Goal: Find specific page/section: Find specific page/section

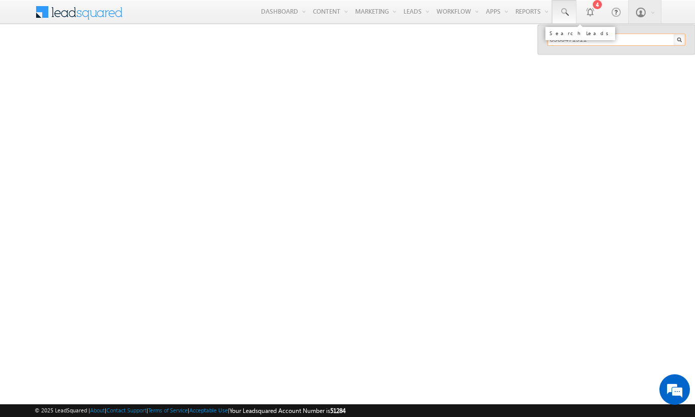
type input "8960471911"
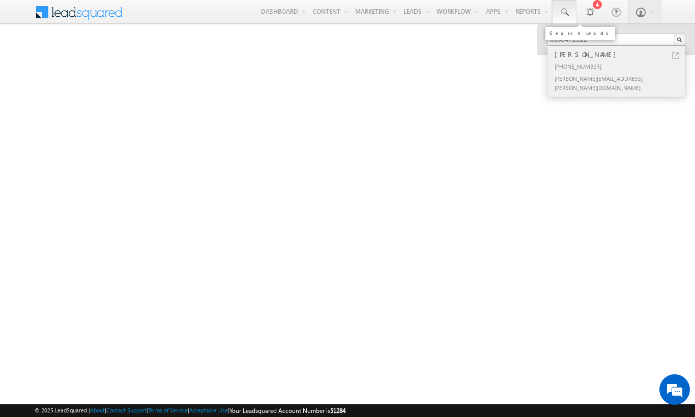
click at [620, 54] on div "[PERSON_NAME]" at bounding box center [620, 54] width 136 height 11
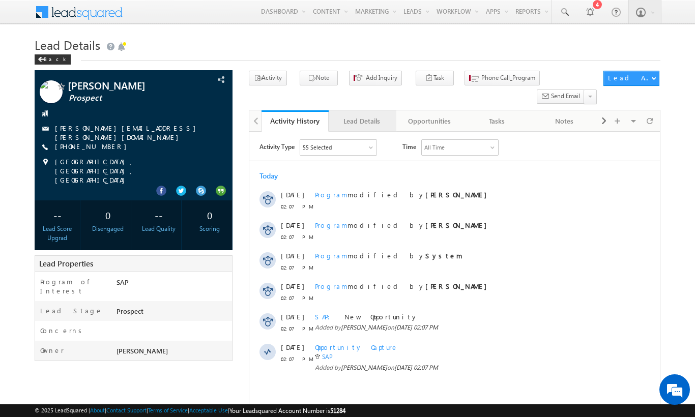
click at [362, 115] on div "Lead Details" at bounding box center [362, 121] width 50 height 12
